Goal: Task Accomplishment & Management: Use online tool/utility

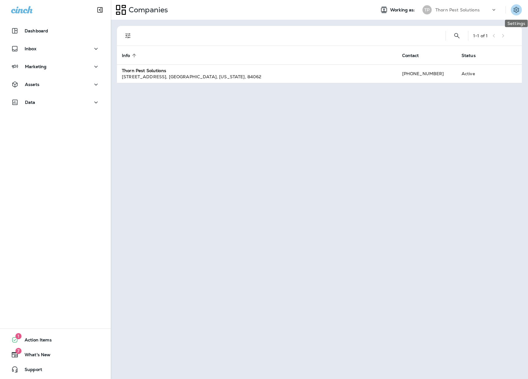
click at [515, 12] on icon "Settings" at bounding box center [516, 9] width 7 height 7
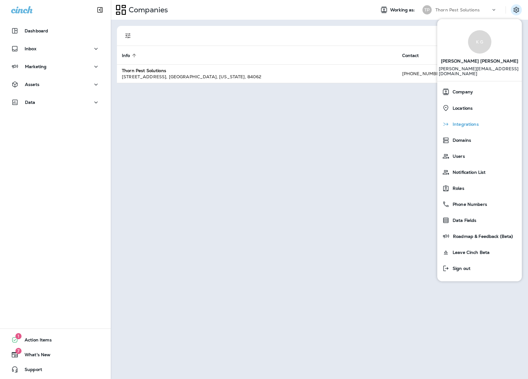
click at [476, 122] on span "Integrations" at bounding box center [464, 124] width 29 height 5
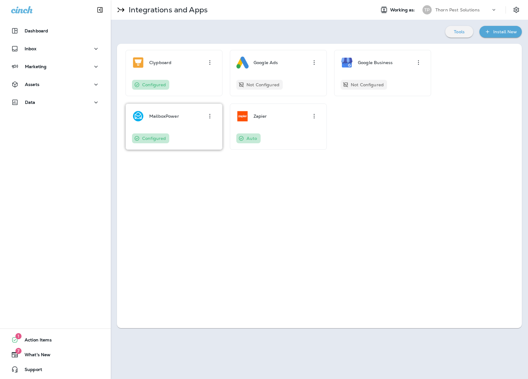
click at [188, 124] on div "MailboxPower Configured" at bounding box center [174, 126] width 84 height 33
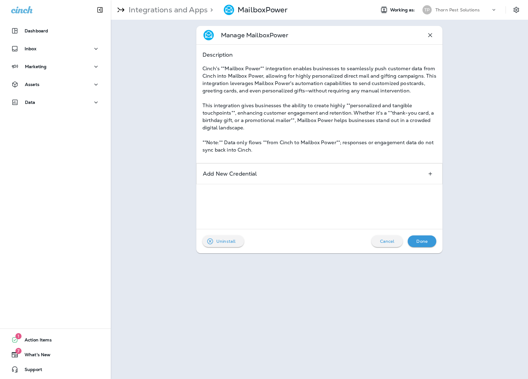
click at [233, 240] on p "Uninstall" at bounding box center [225, 241] width 19 height 5
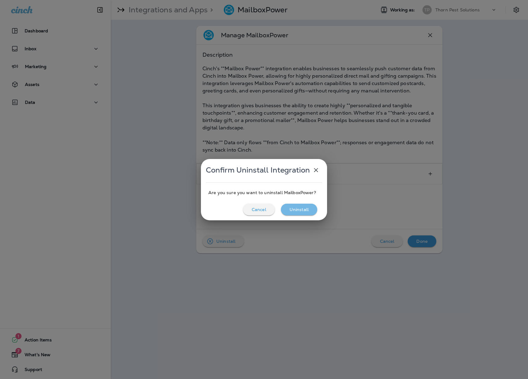
click at [305, 209] on p "Uninstall" at bounding box center [299, 209] width 19 height 5
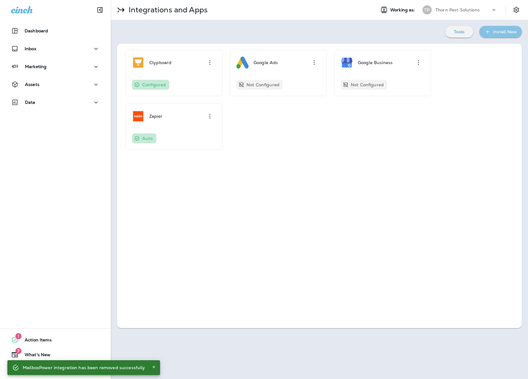
click at [506, 34] on div "Install New" at bounding box center [506, 32] width 24 height 8
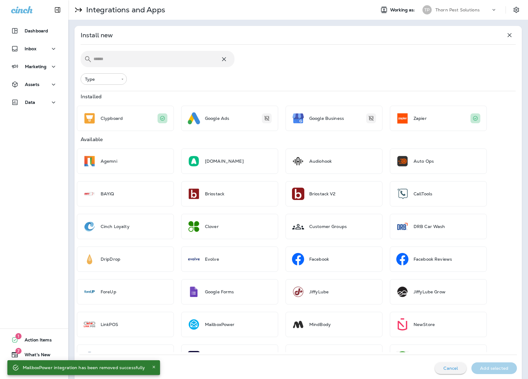
click at [177, 58] on input "text" at bounding box center [157, 59] width 127 height 16
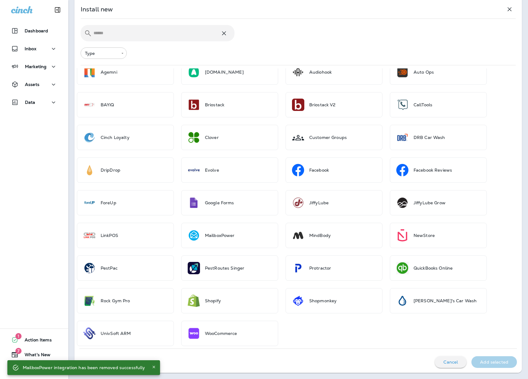
scroll to position [91, 0]
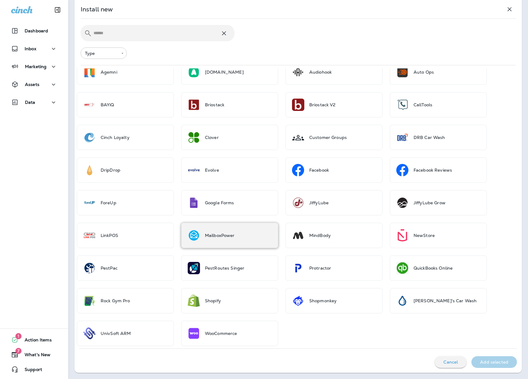
click at [220, 238] on div "MailboxPower" at bounding box center [220, 235] width 30 height 12
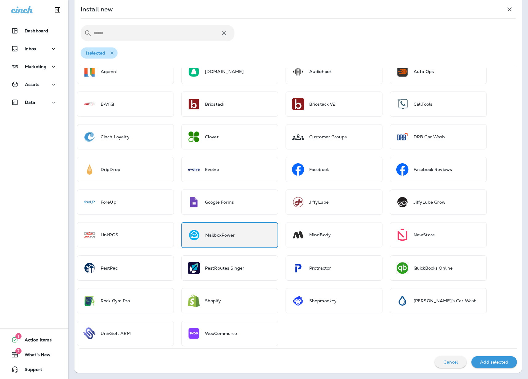
click at [477, 358] on div "Add selected" at bounding box center [495, 362] width 36 height 8
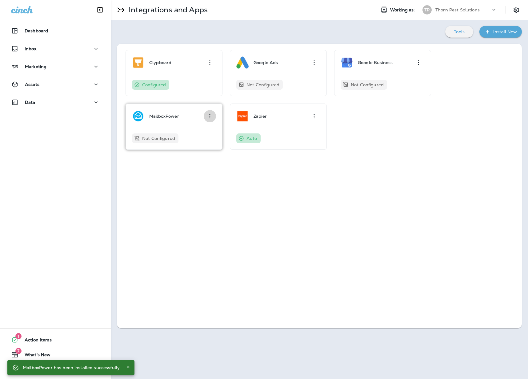
click at [207, 118] on icon "button" at bounding box center [209, 115] width 7 height 7
click at [204, 133] on div "Configure" at bounding box center [200, 133] width 21 height 7
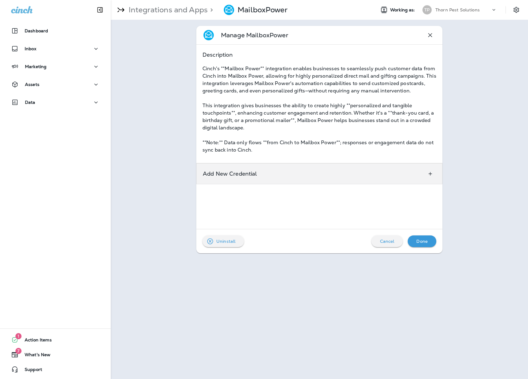
click at [314, 174] on div "Add New Credential" at bounding box center [319, 173] width 246 height 21
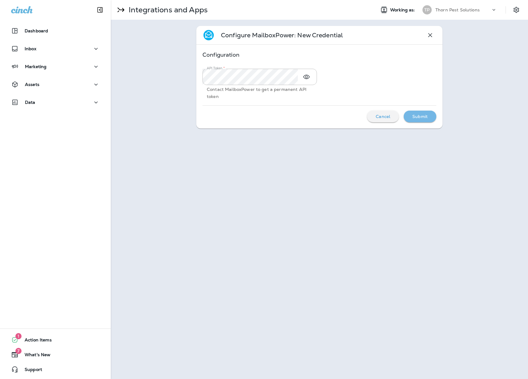
click at [420, 116] on p "Submit" at bounding box center [420, 116] width 15 height 5
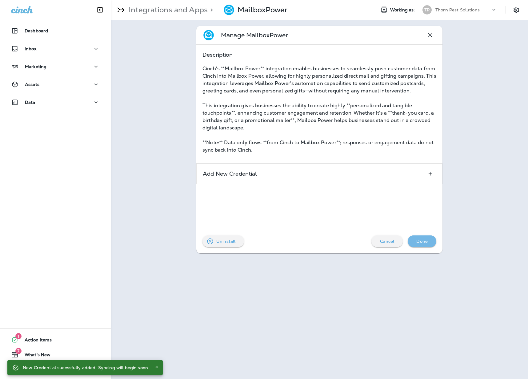
click at [424, 240] on p "Done" at bounding box center [422, 241] width 11 height 5
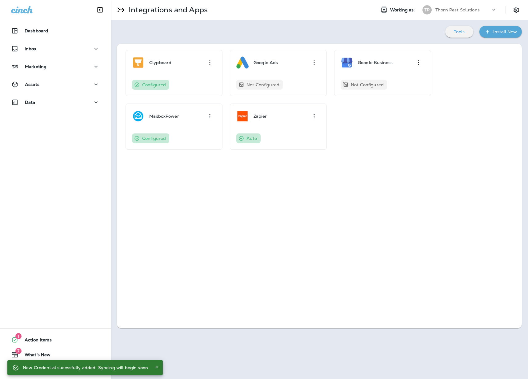
click at [296, 215] on div "Clypboard Configured Google Ads Not Configured Google Business Not Configured M…" at bounding box center [319, 186] width 405 height 284
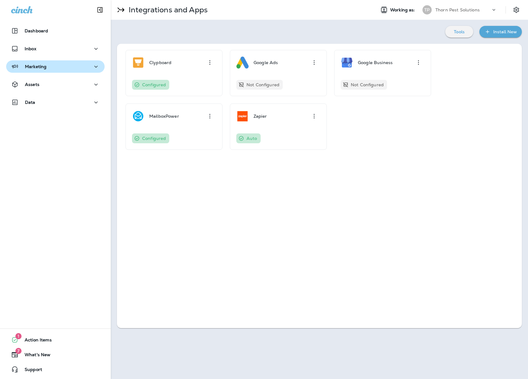
click at [92, 65] on icon "button" at bounding box center [95, 67] width 7 height 8
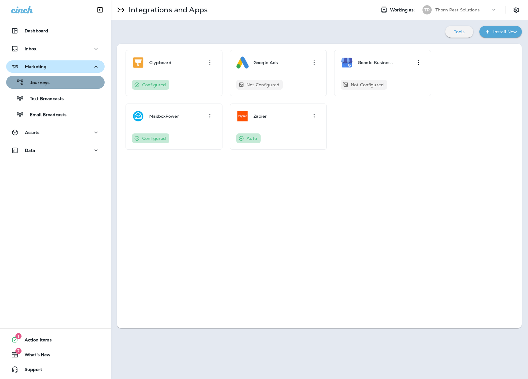
click at [83, 82] on div "Journeys" at bounding box center [56, 82] width 94 height 9
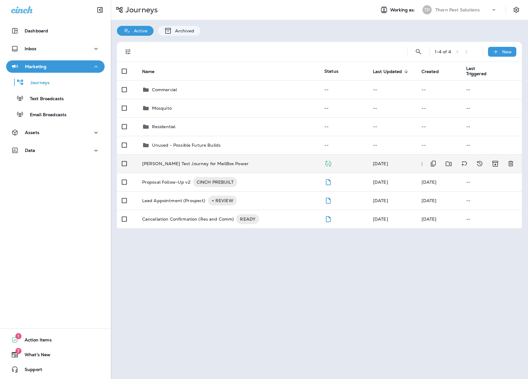
click at [226, 162] on div "[PERSON_NAME] Test Journey for MailBox Power" at bounding box center [228, 163] width 172 height 5
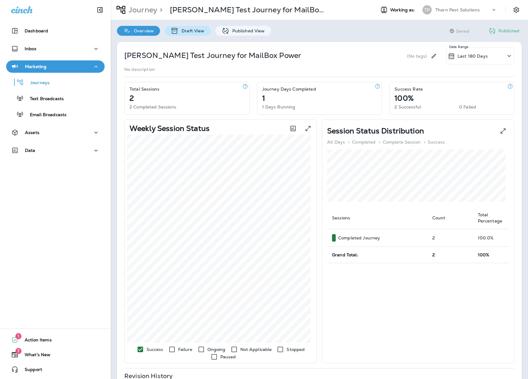
click at [180, 30] on p "Draft View" at bounding box center [192, 30] width 26 height 5
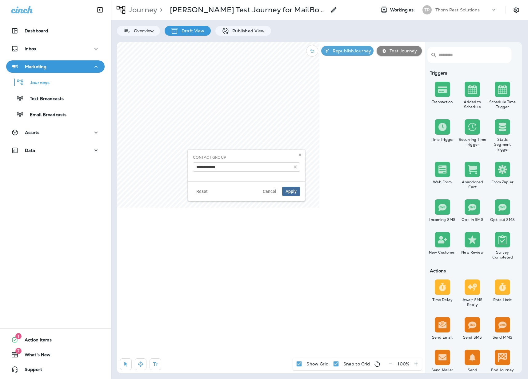
click at [289, 193] on span "Apply" at bounding box center [291, 191] width 11 height 4
